Goal: Information Seeking & Learning: Learn about a topic

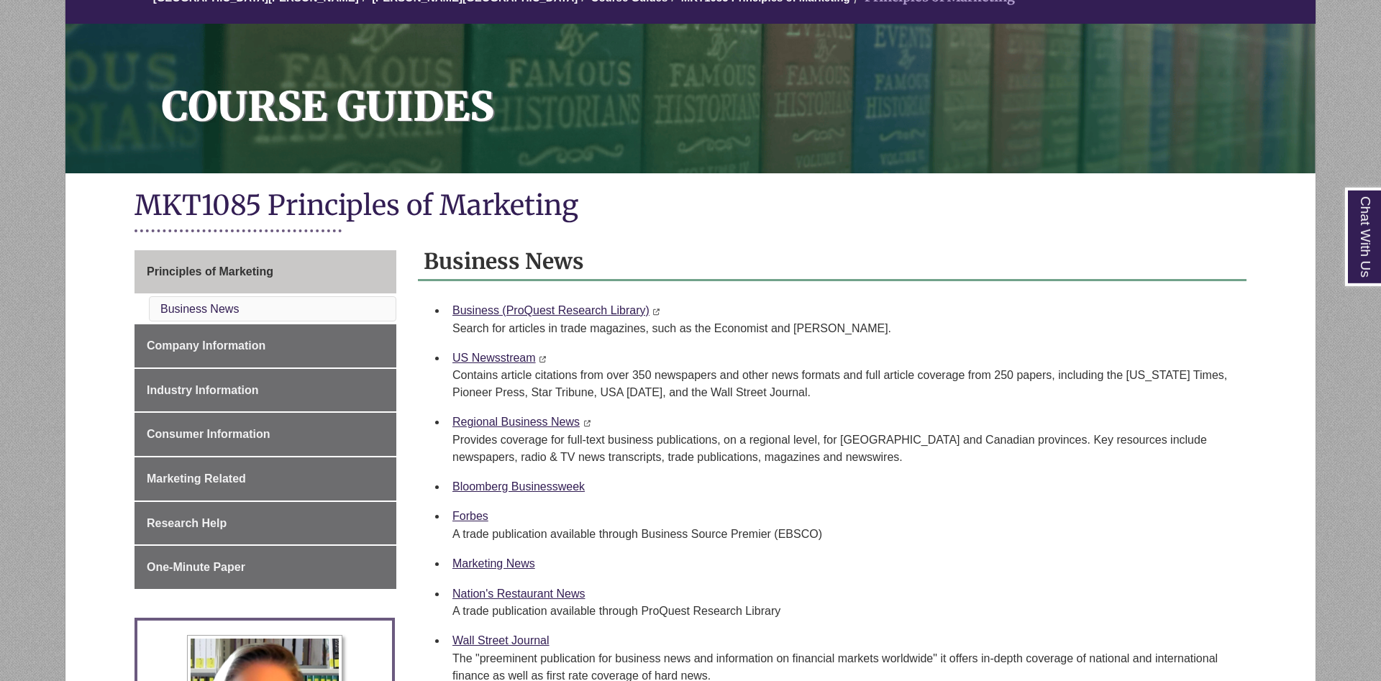
scroll to position [147, 0]
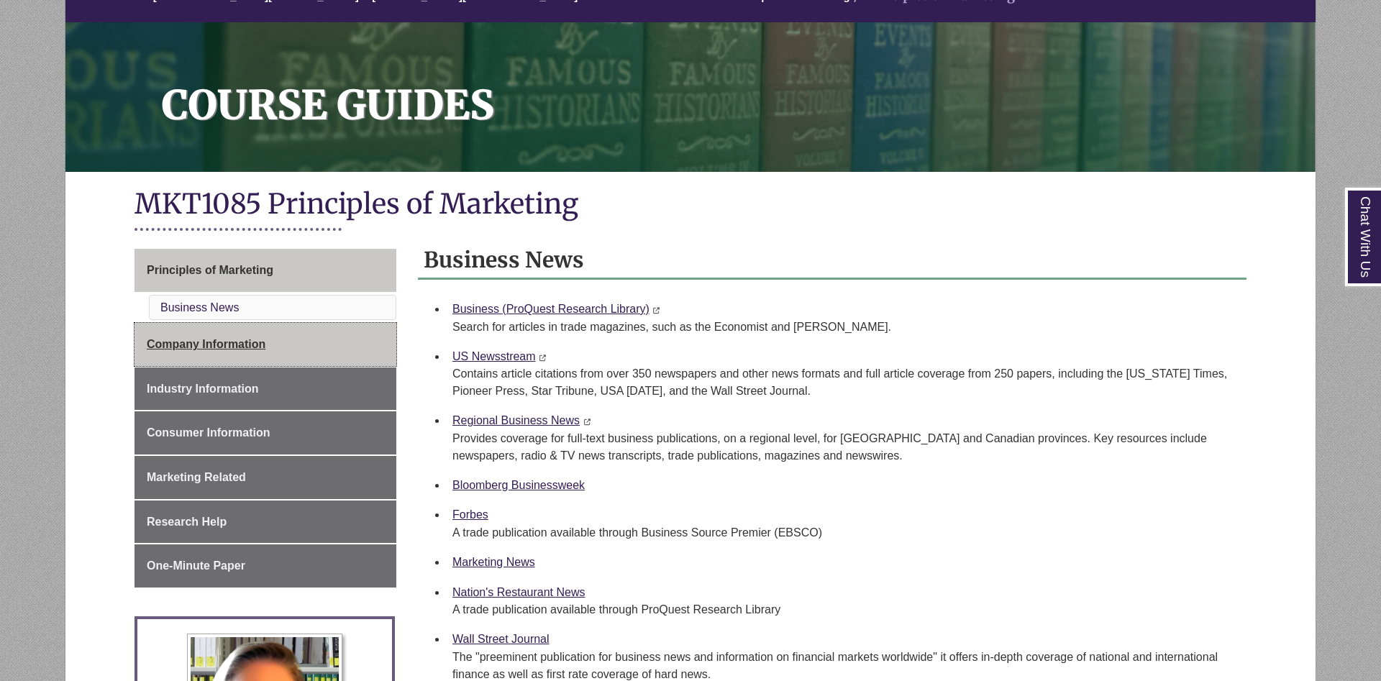
click at [304, 356] on link "Company Information" at bounding box center [265, 344] width 262 height 43
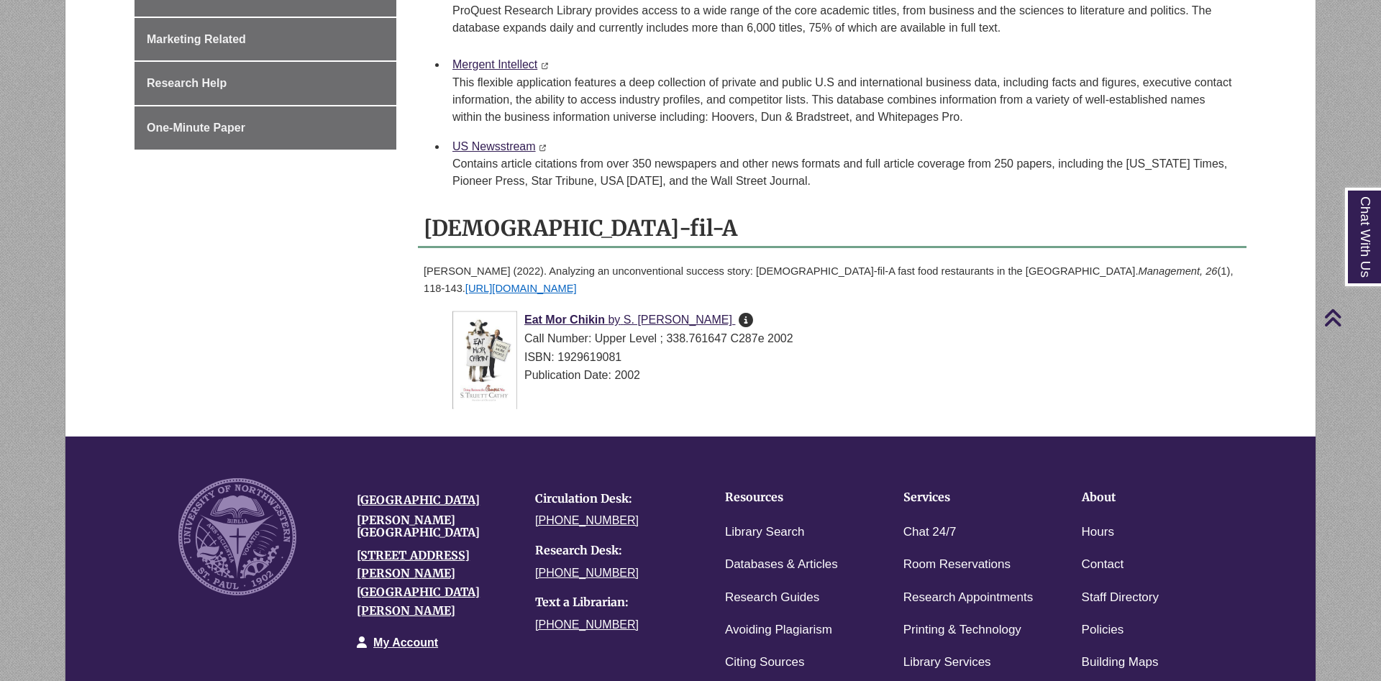
scroll to position [367, 0]
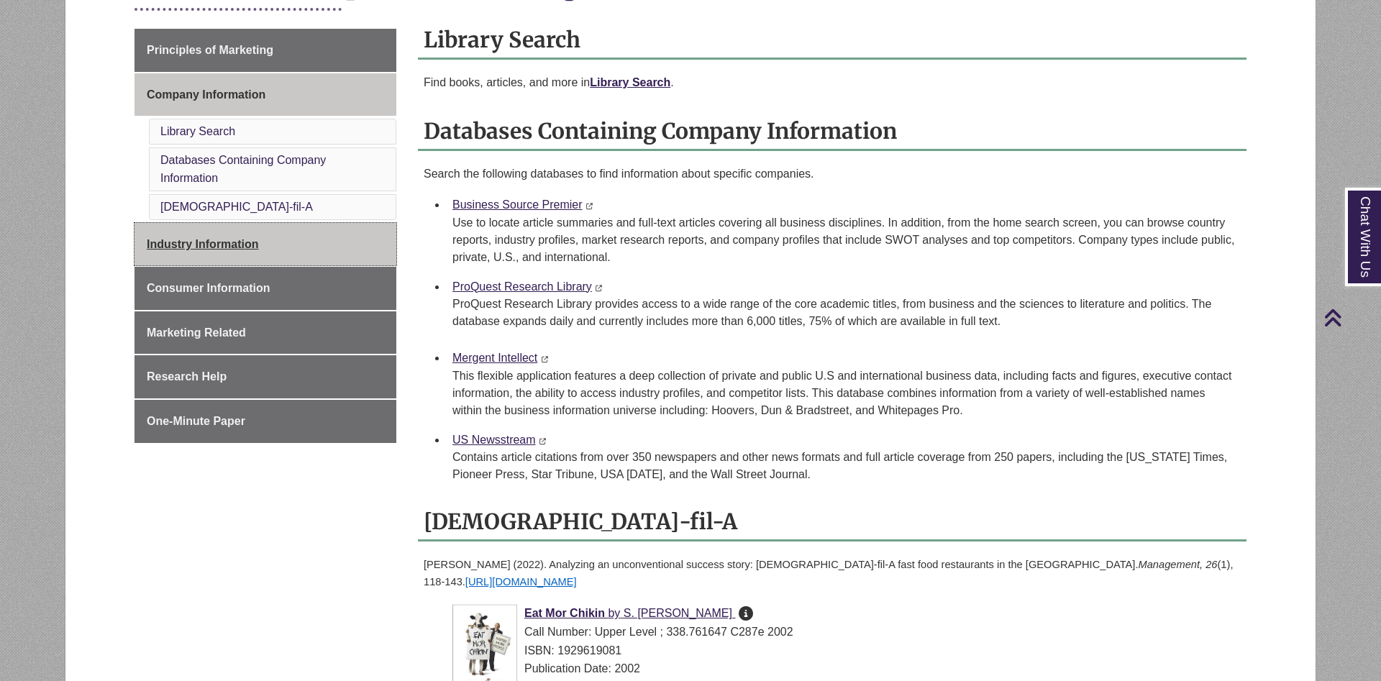
click at [284, 244] on link "Industry Information" at bounding box center [265, 244] width 262 height 43
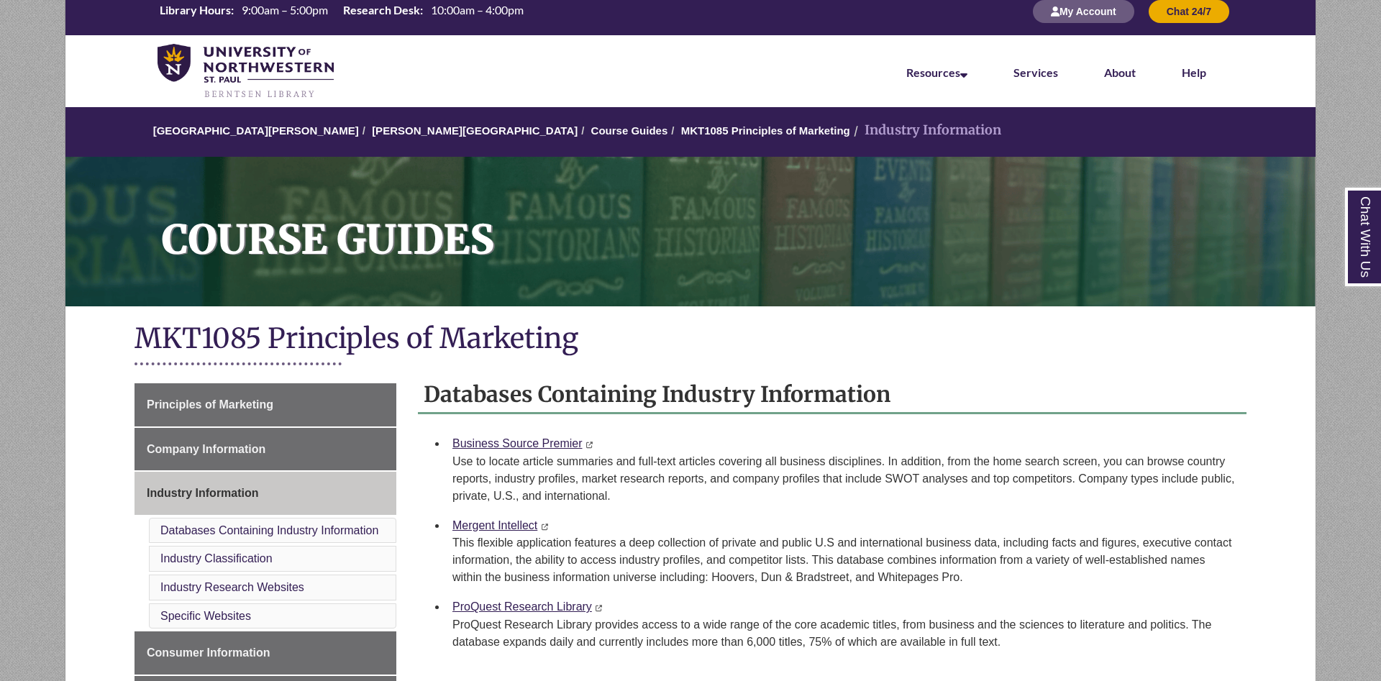
scroll to position [293, 0]
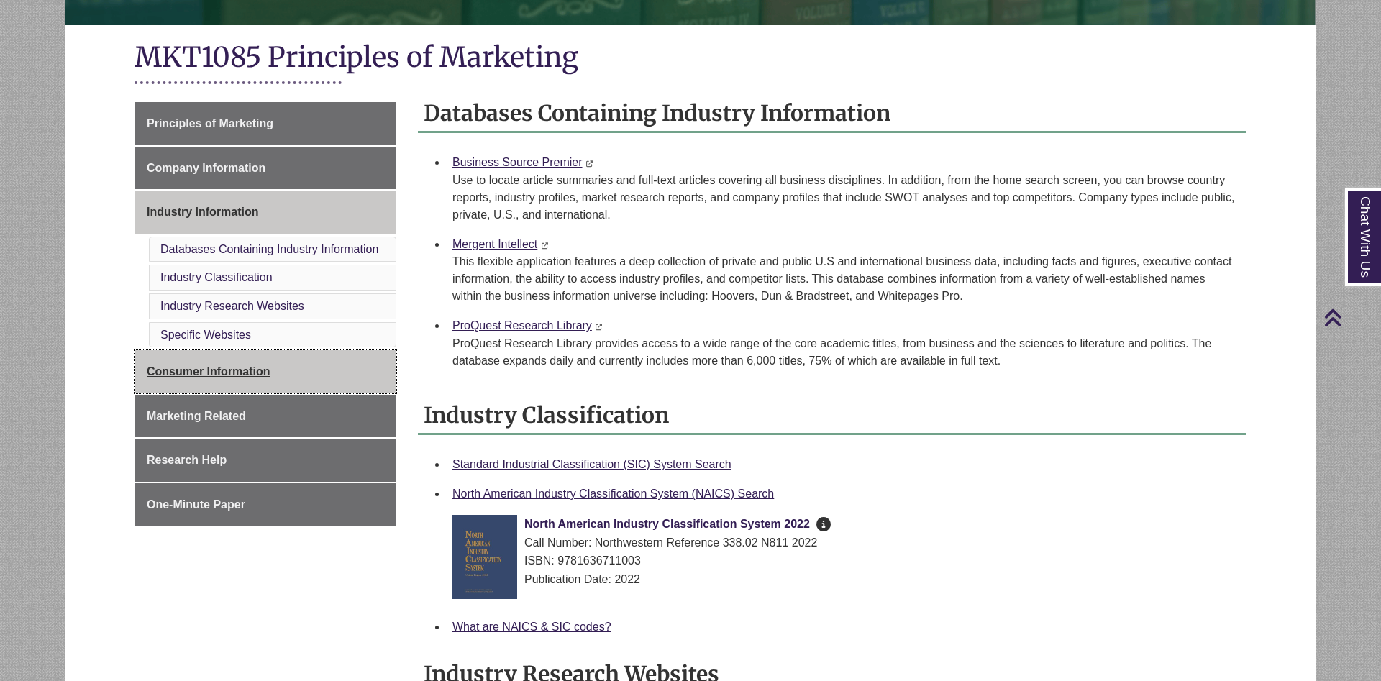
click at [264, 361] on link "Consumer Information" at bounding box center [265, 371] width 262 height 43
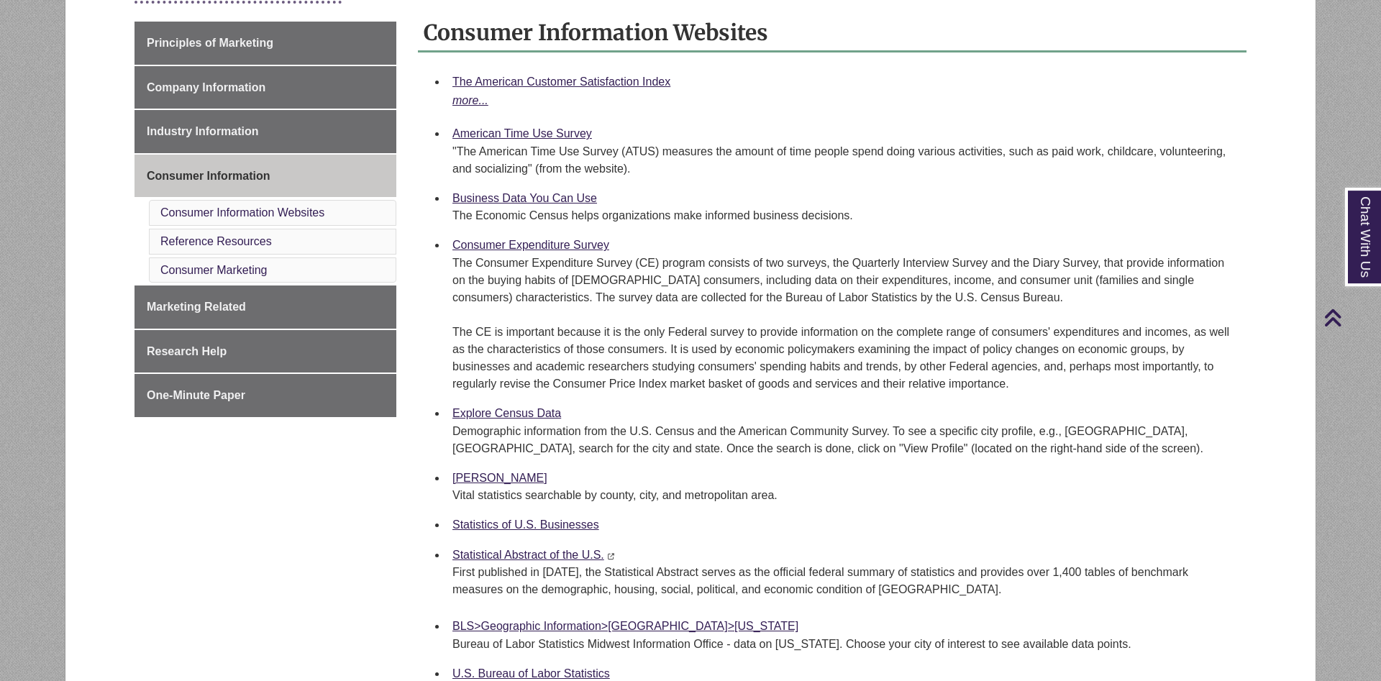
scroll to position [293, 0]
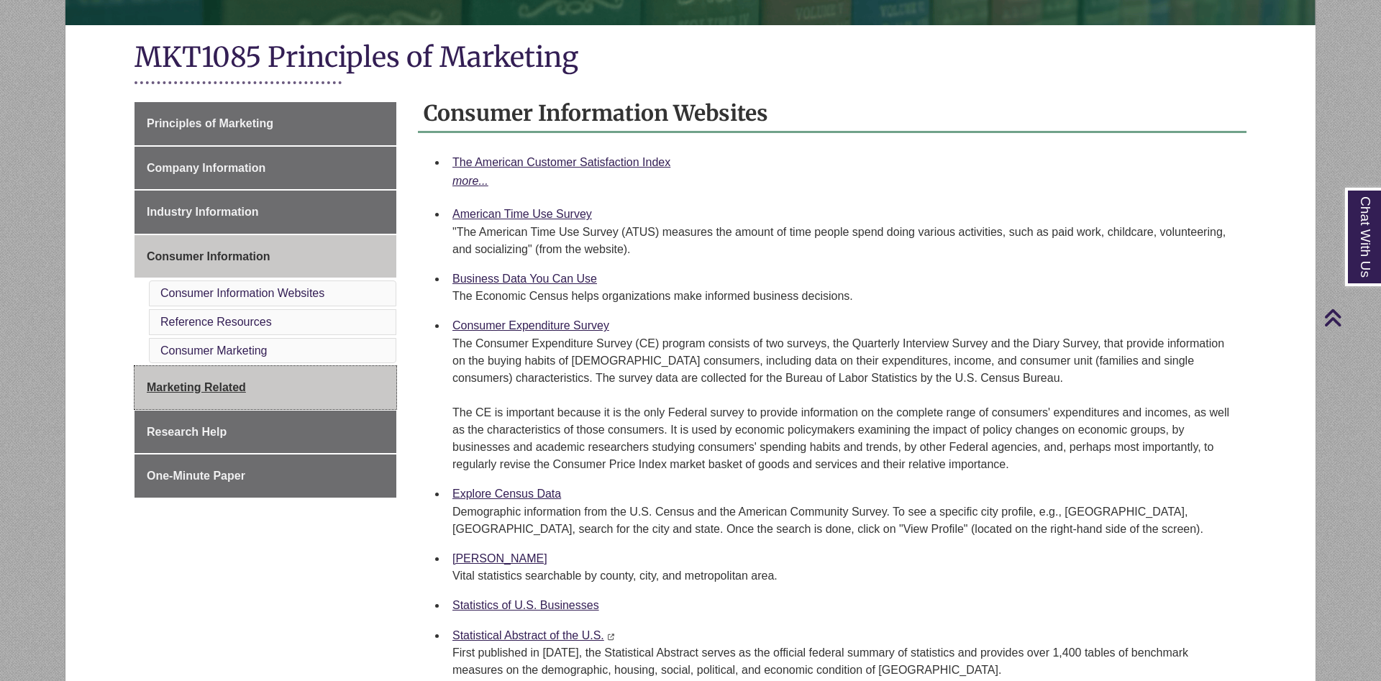
click at [278, 387] on link "Marketing Related" at bounding box center [265, 387] width 262 height 43
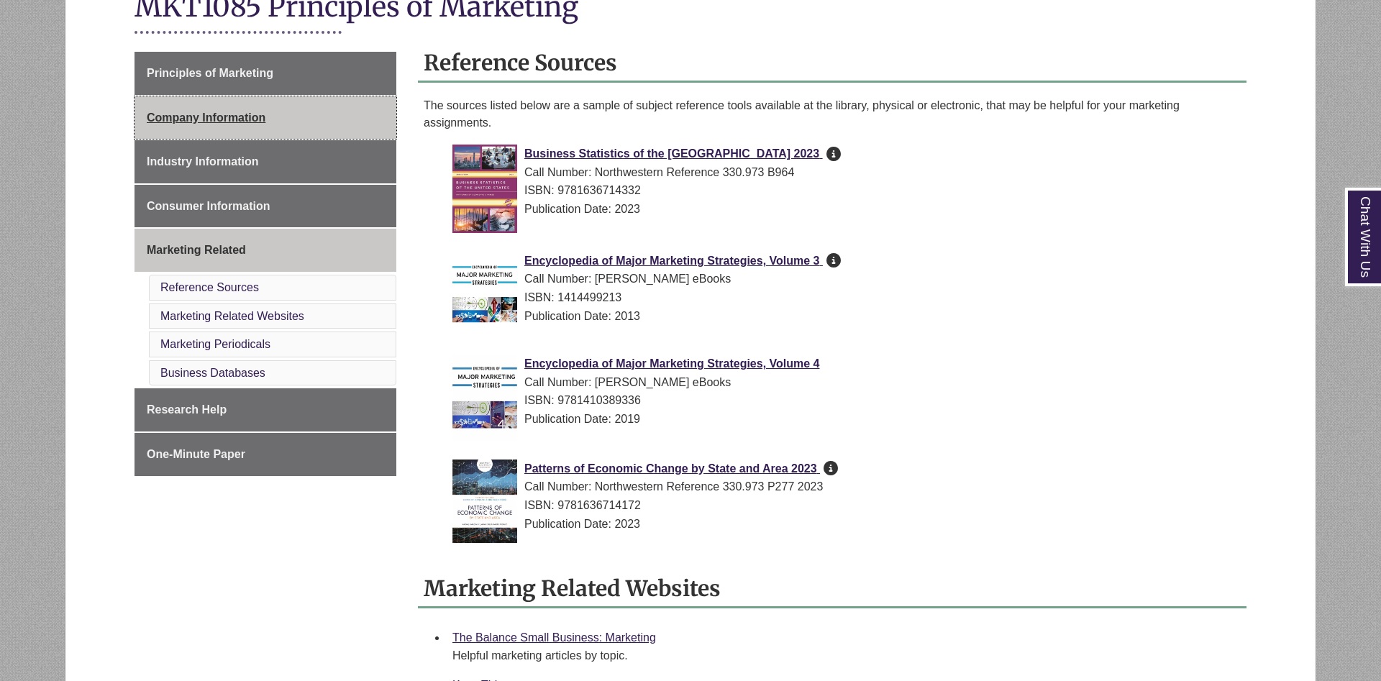
scroll to position [367, 0]
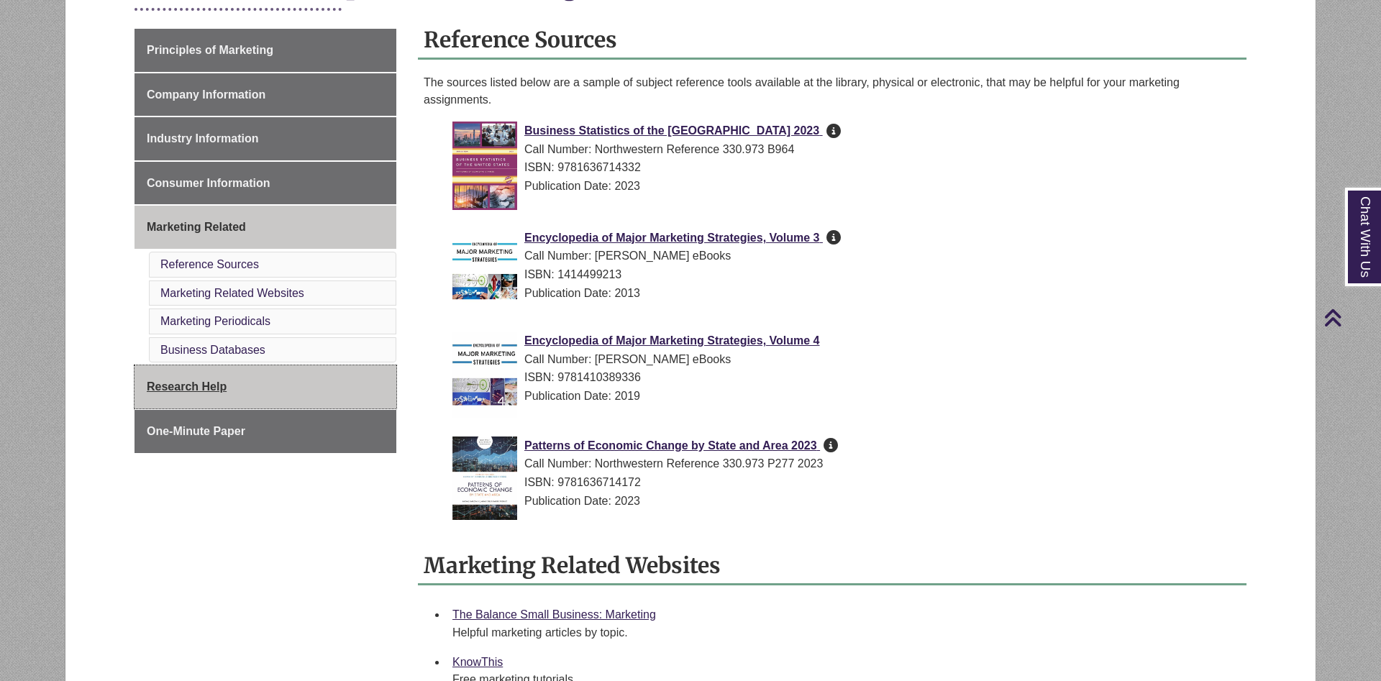
click at [275, 390] on link "Research Help" at bounding box center [265, 386] width 262 height 43
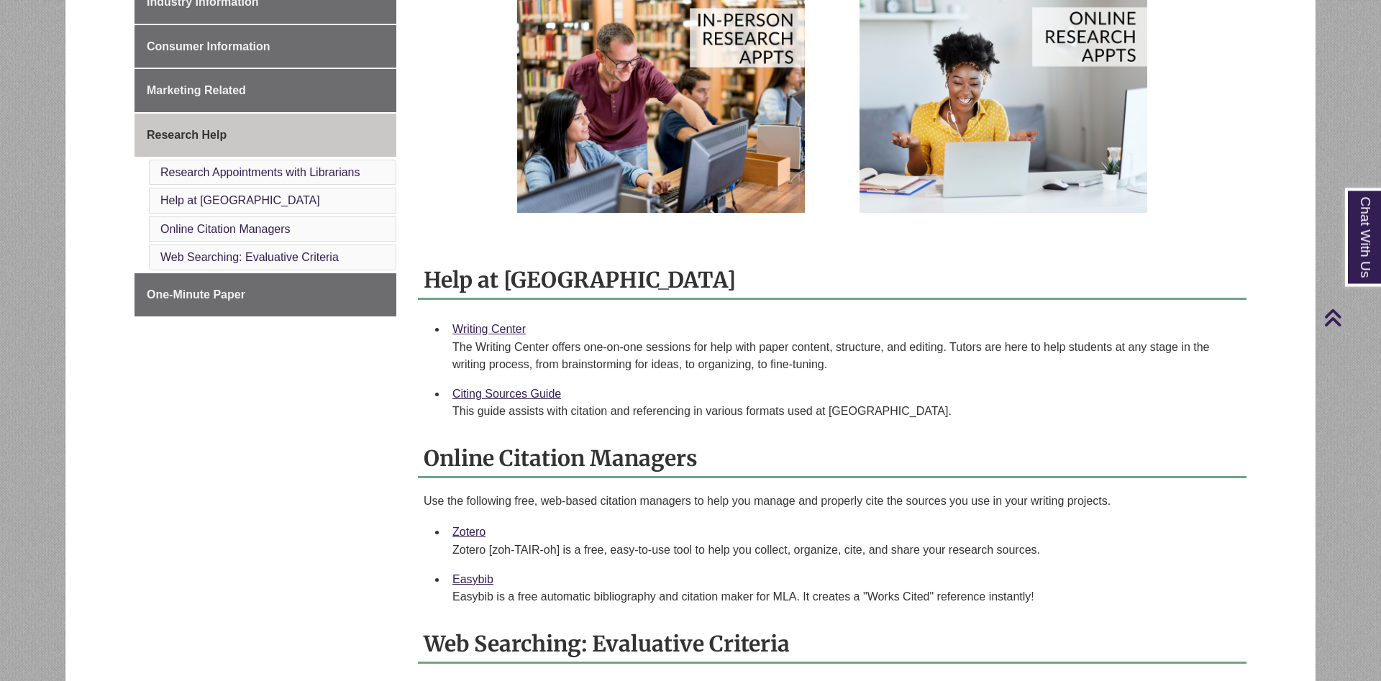
scroll to position [587, 0]
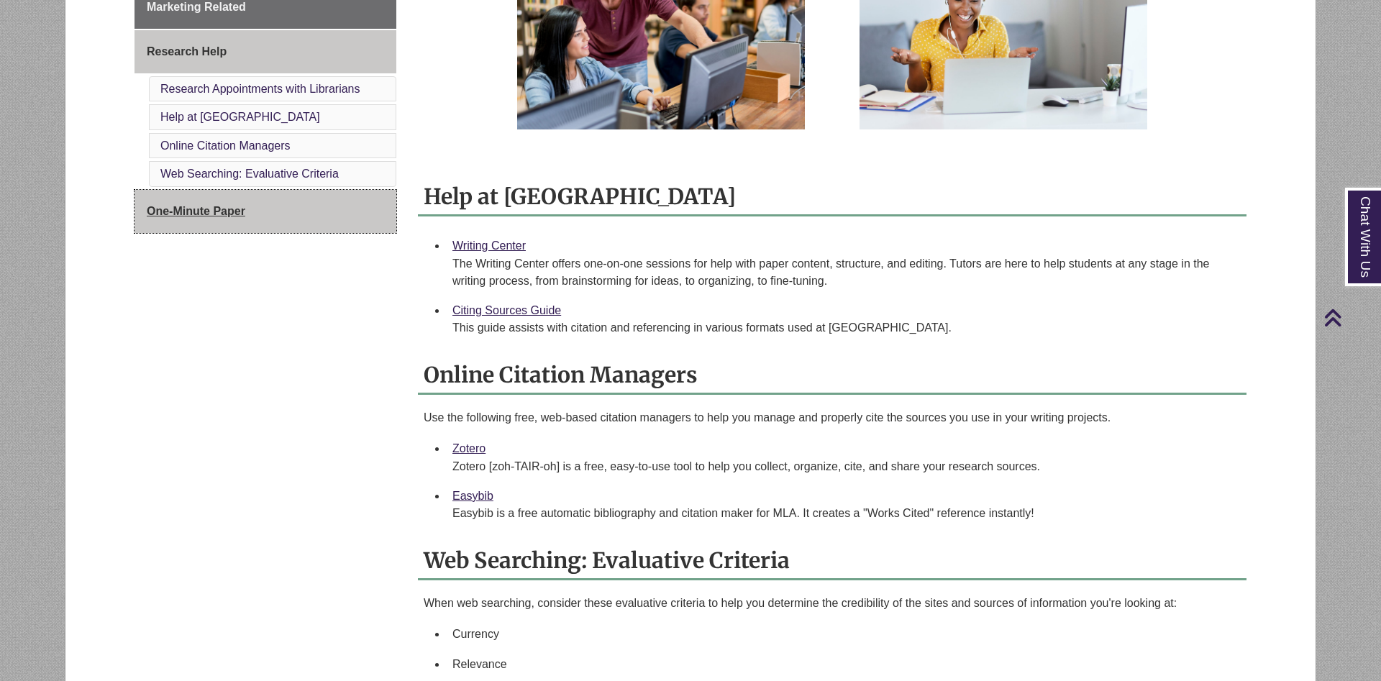
click at [312, 216] on link "One-Minute Paper" at bounding box center [265, 211] width 262 height 43
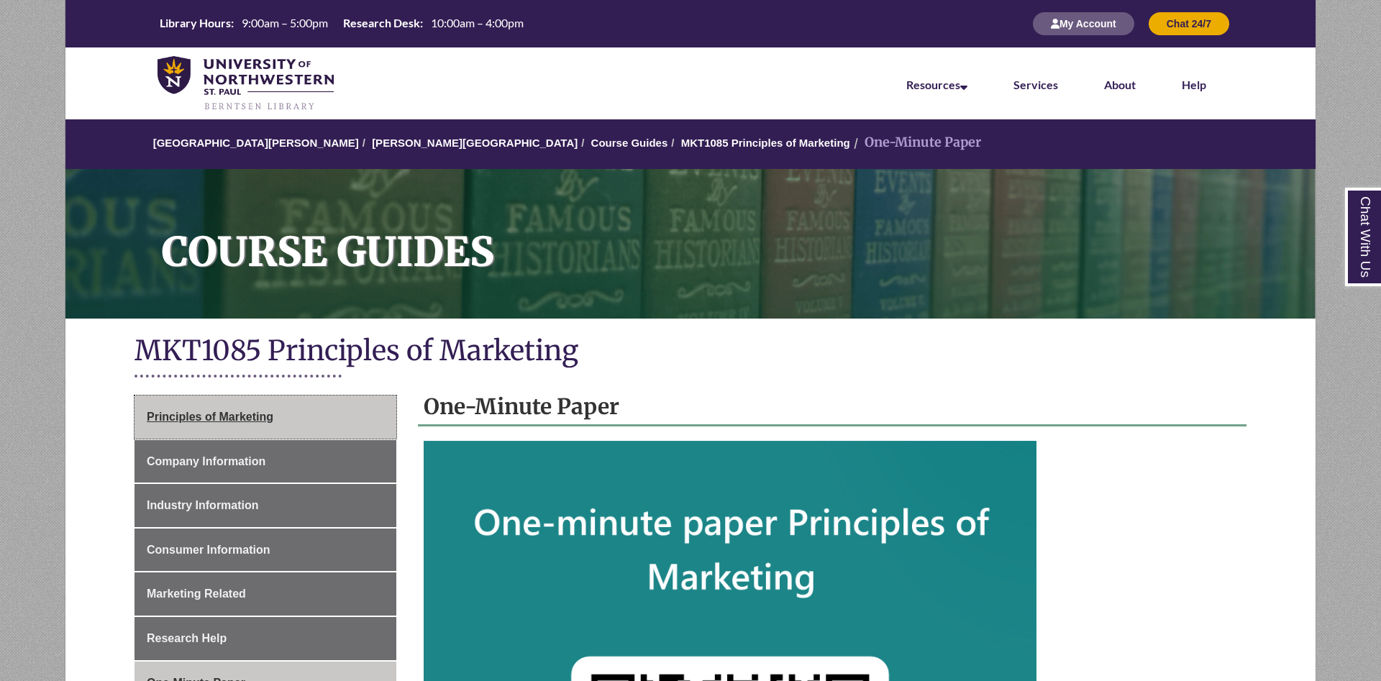
click at [191, 400] on link "Principles of Marketing" at bounding box center [265, 417] width 262 height 43
